Goal: Task Accomplishment & Management: Use online tool/utility

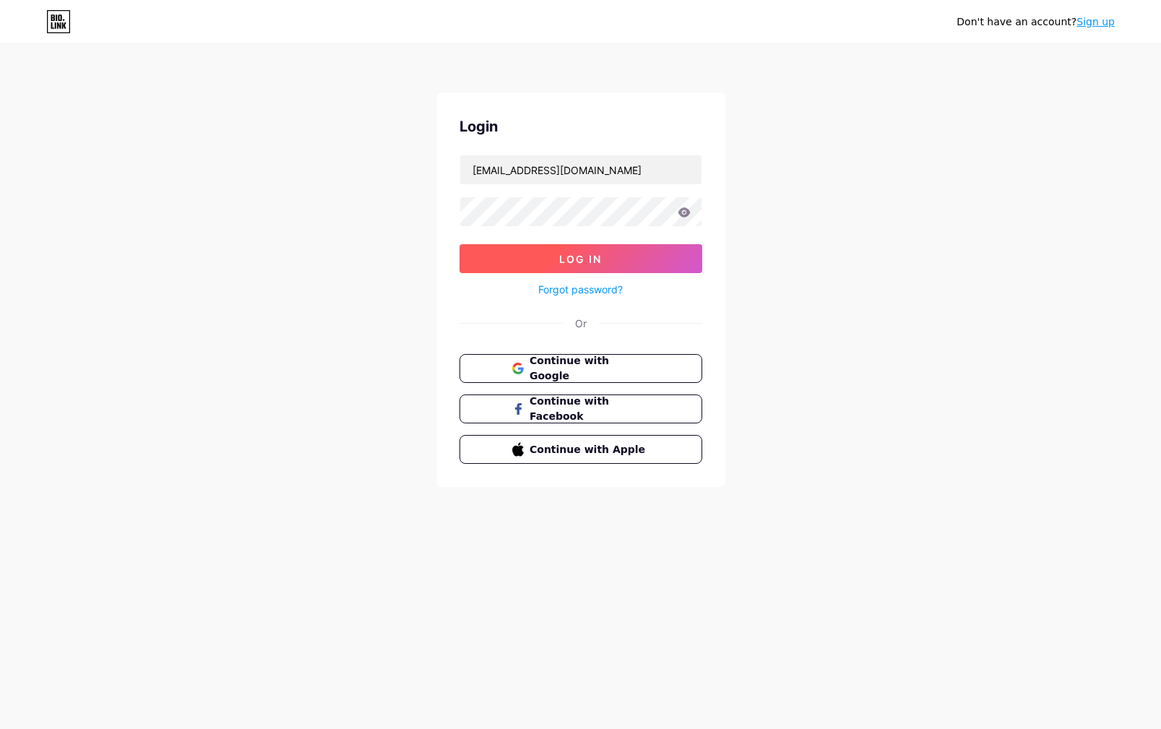
click at [562, 261] on span "Log In" at bounding box center [580, 259] width 43 height 12
click at [584, 259] on span "Log In" at bounding box center [580, 259] width 43 height 12
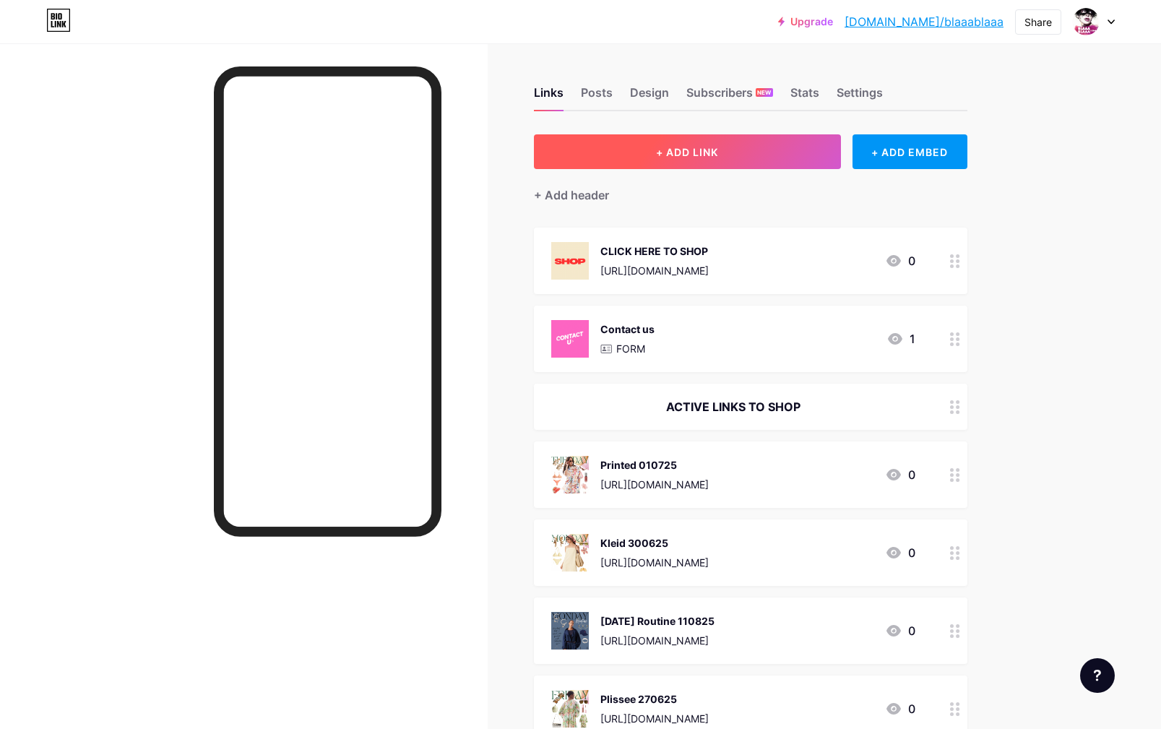
click at [664, 153] on span "+ ADD LINK" at bounding box center [687, 152] width 62 height 12
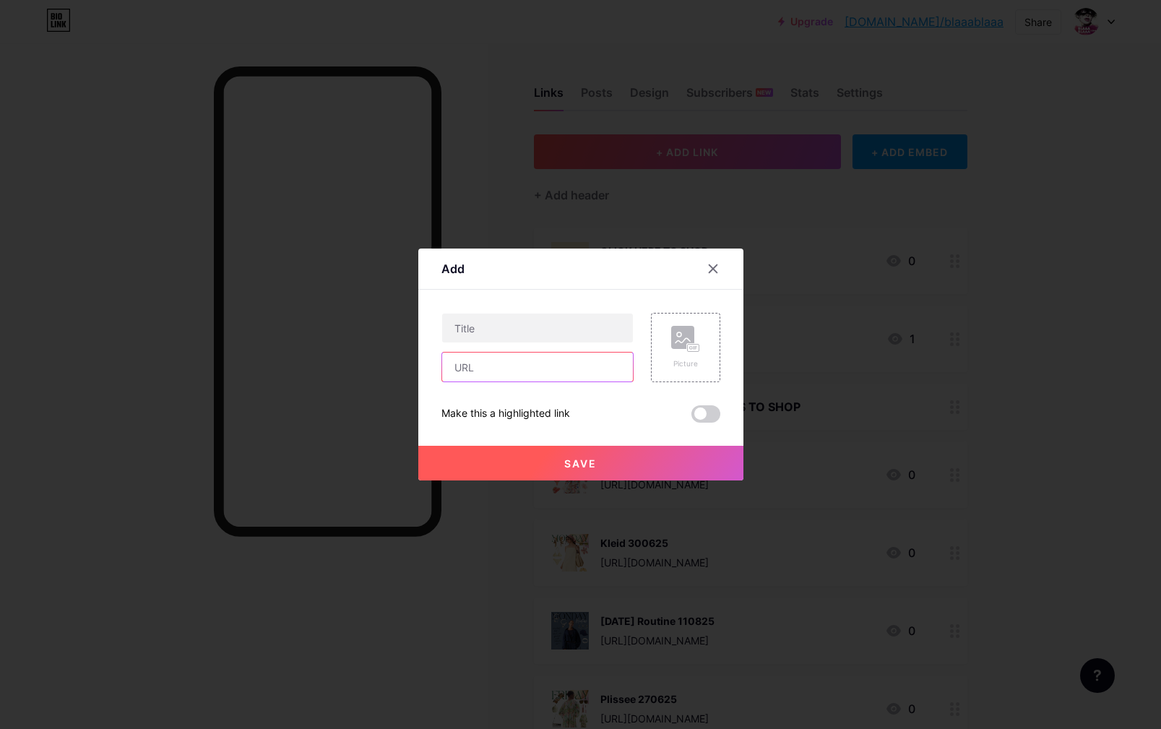
click at [508, 375] on input "text" at bounding box center [537, 366] width 191 height 29
paste input "[URL][DOMAIN_NAME]"
click at [511, 369] on input "[URL][DOMAIN_NAME]" at bounding box center [537, 366] width 191 height 29
paste input "s://[DOMAIN_NAME][URL]"
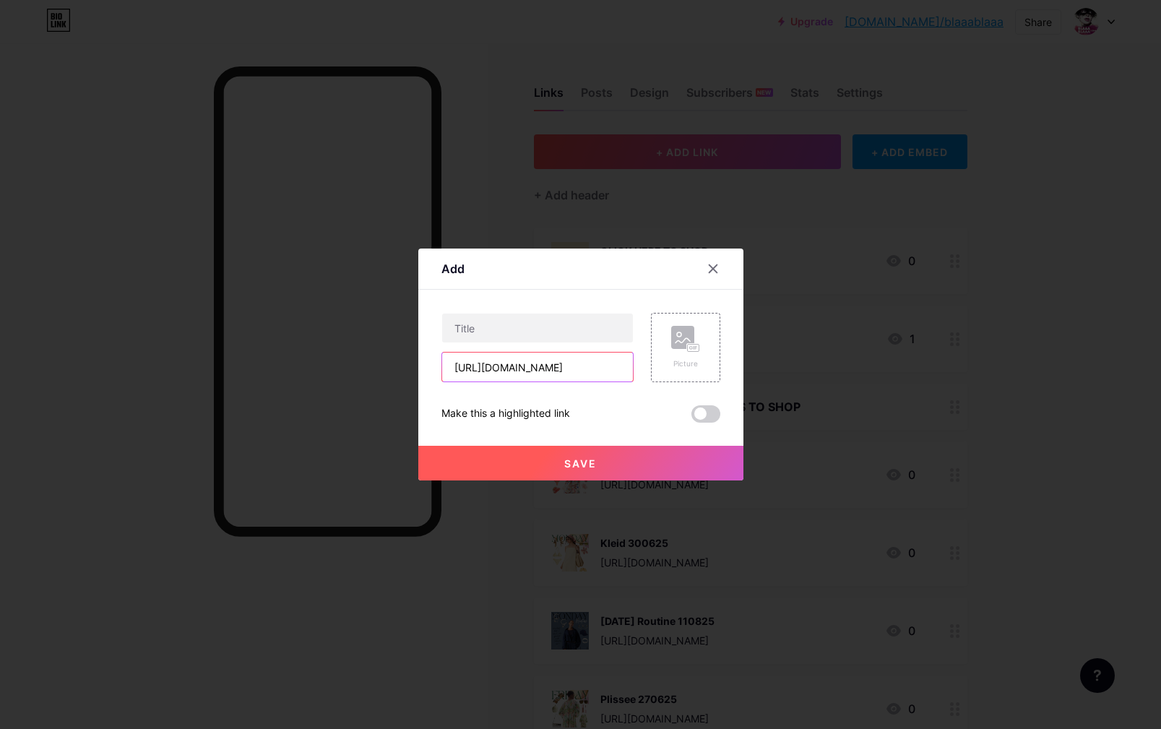
scroll to position [0, 0]
type input "[URL][DOMAIN_NAME]"
click at [500, 333] on input "text" at bounding box center [537, 327] width 191 height 29
type input "Jeans 020725"
click at [676, 348] on rect at bounding box center [682, 337] width 23 height 23
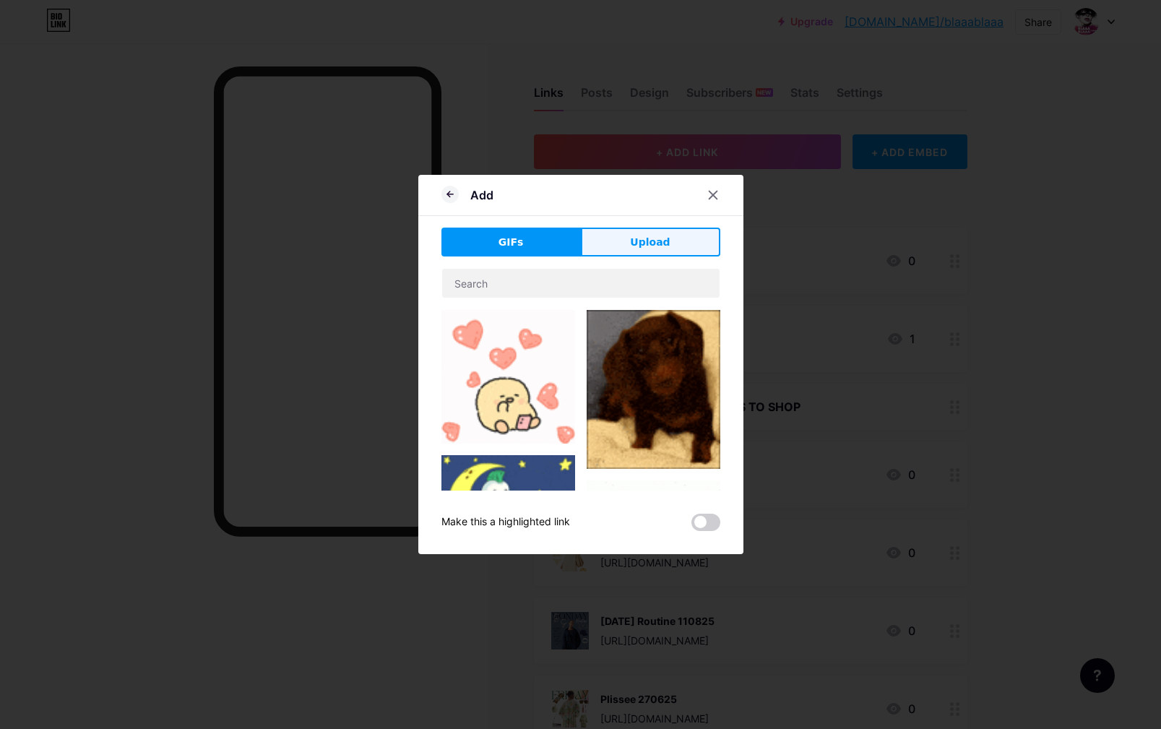
click at [654, 248] on span "Upload" at bounding box center [650, 242] width 40 height 15
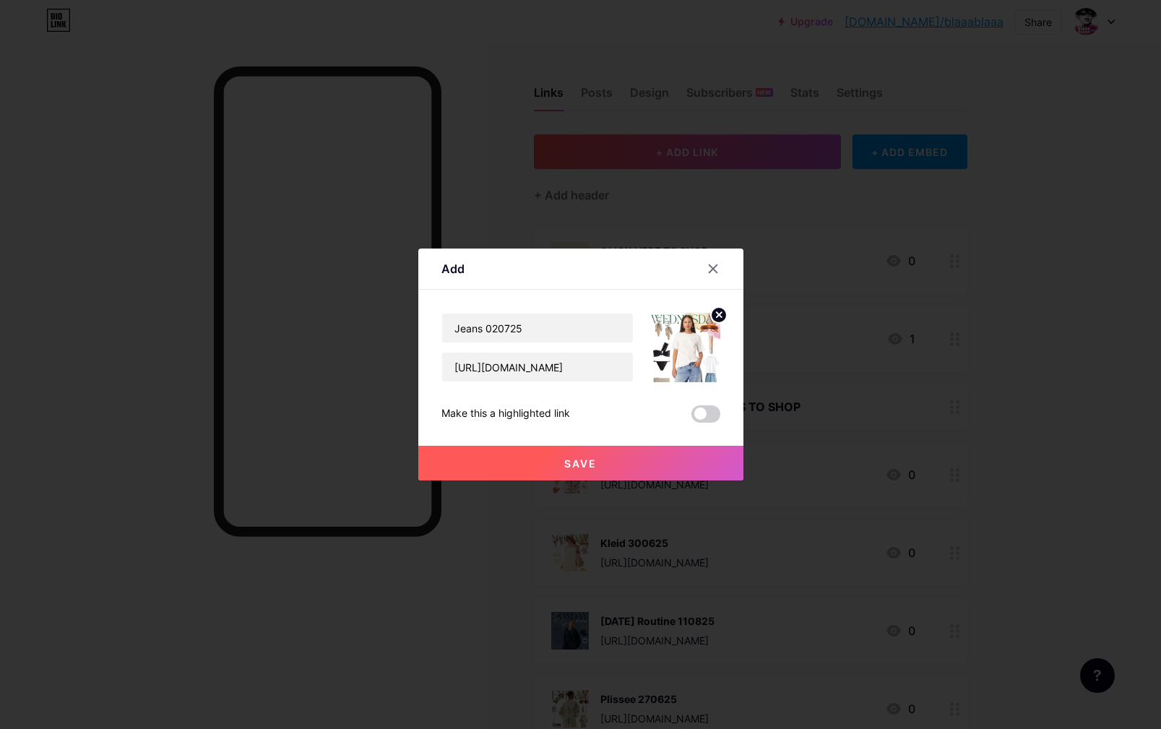
click at [664, 467] on button "Save" at bounding box center [580, 463] width 325 height 35
